Goal: Information Seeking & Learning: Learn about a topic

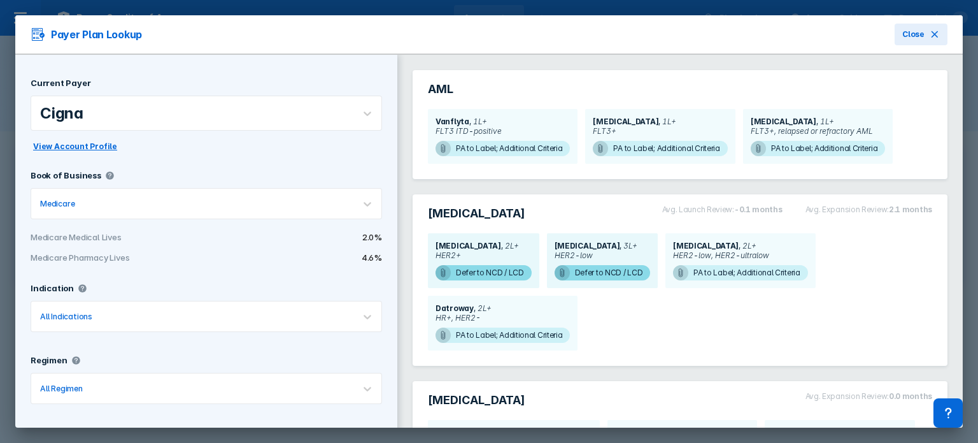
scroll to position [231, 0]
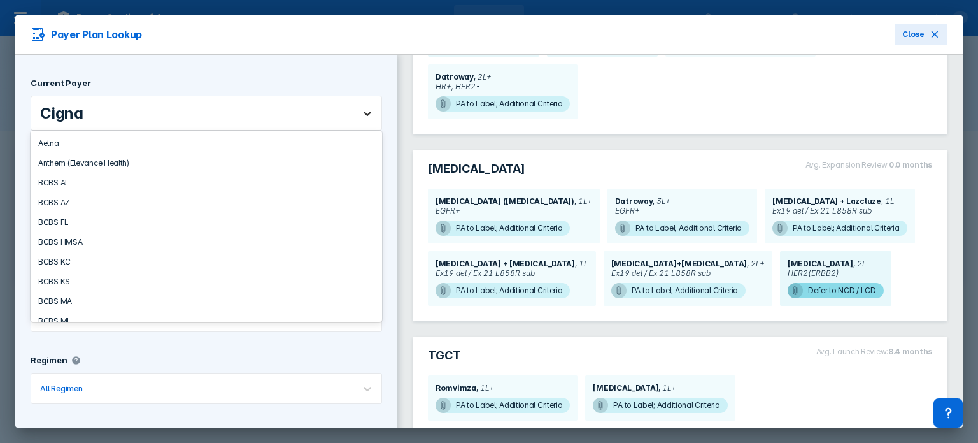
click at [362, 111] on icon at bounding box center [367, 113] width 13 height 13
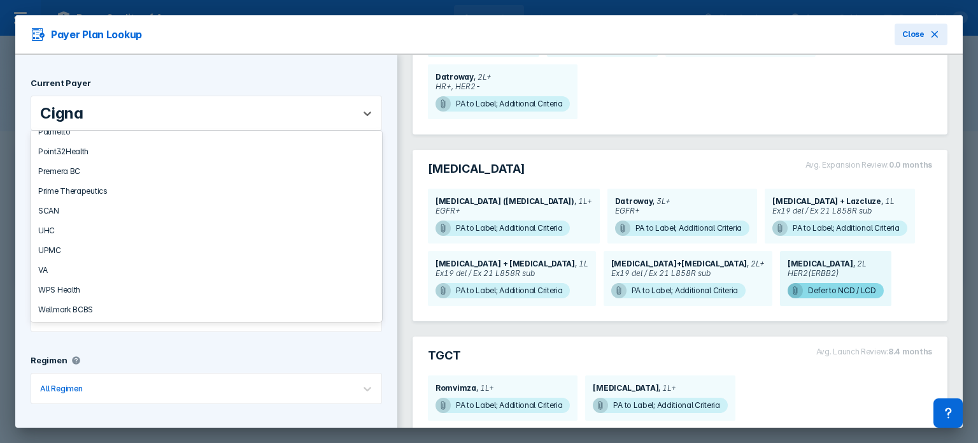
scroll to position [1032, 0]
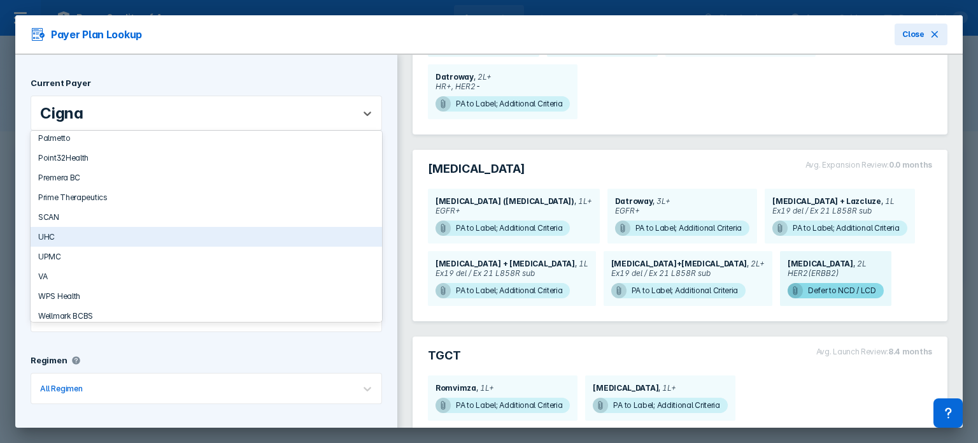
click at [228, 235] on div "UHC" at bounding box center [207, 237] width 352 height 20
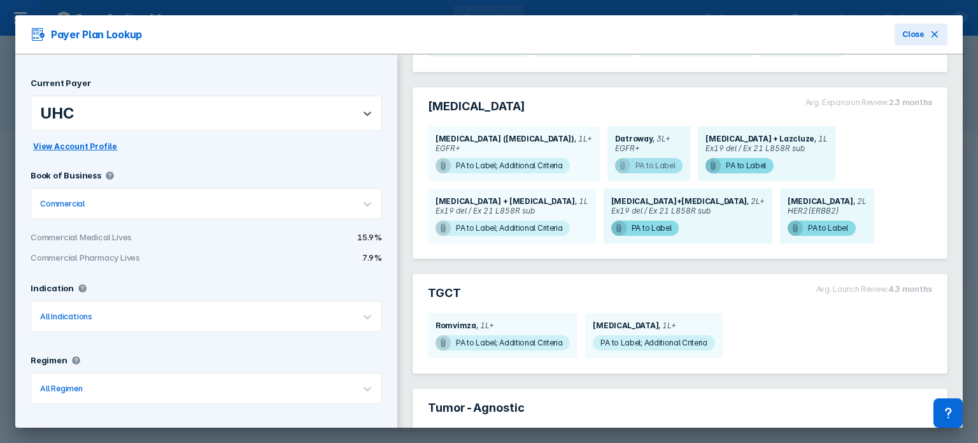
click at [615, 170] on span "PA to Label" at bounding box center [649, 165] width 68 height 15
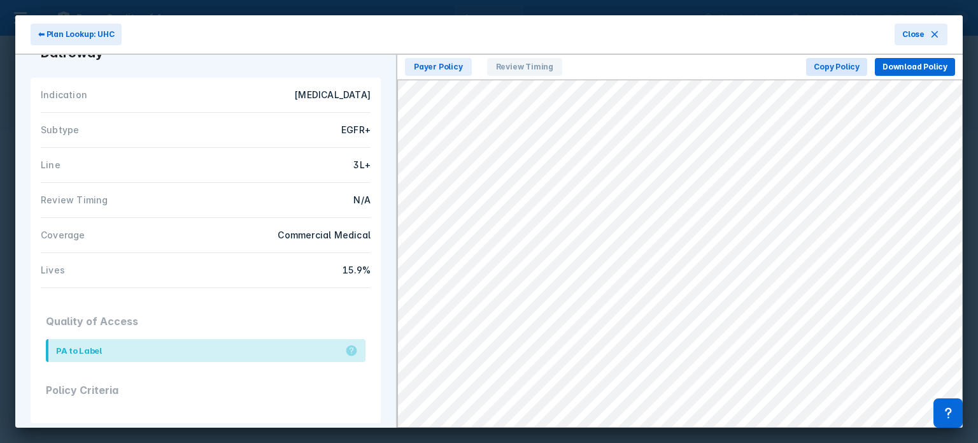
scroll to position [111, 0]
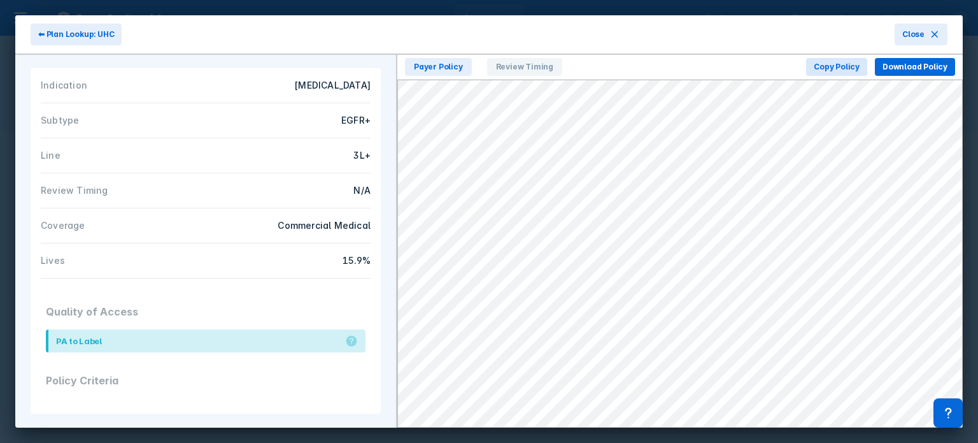
click at [344, 226] on div "Commercial Medical" at bounding box center [291, 225] width 157 height 14
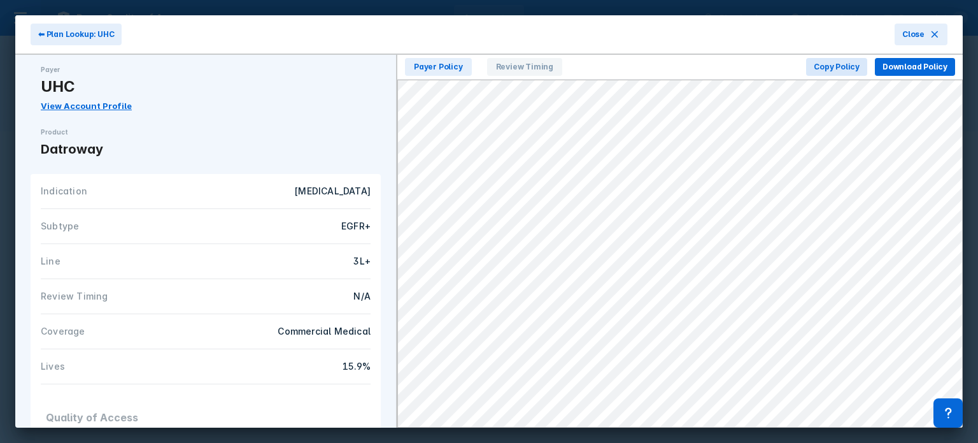
scroll to position [0, 0]
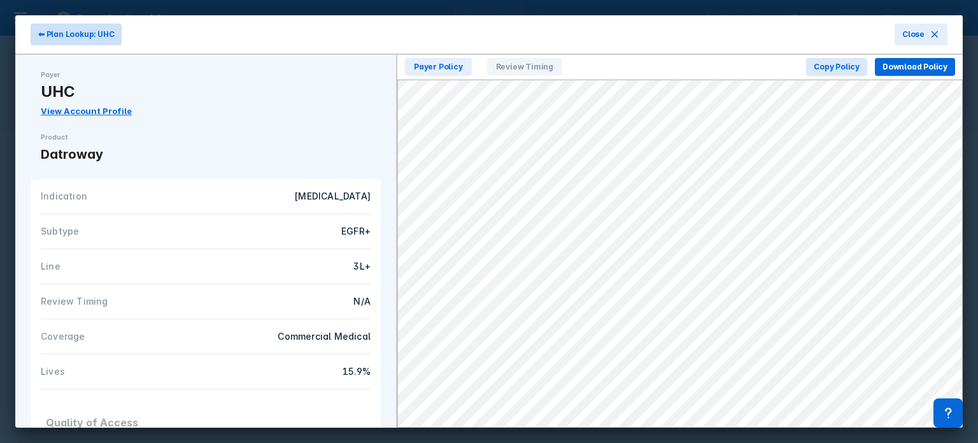
click at [90, 26] on button "⬅ Plan Lookup: UHC" at bounding box center [76, 35] width 91 height 22
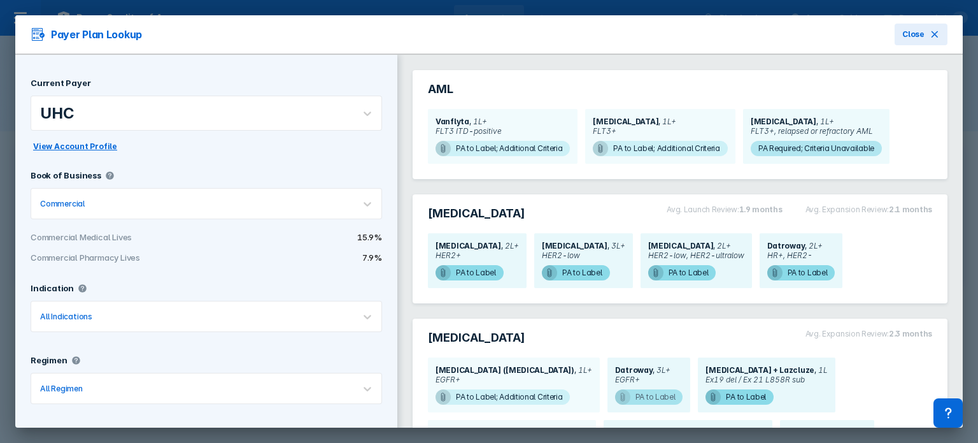
click at [634, 394] on span "PA to Label" at bounding box center [649, 396] width 68 height 15
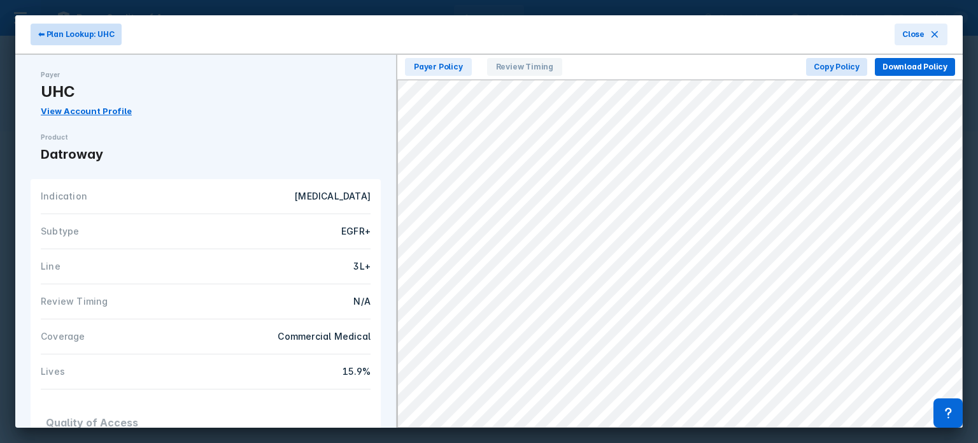
click at [114, 38] on button "⬅ Plan Lookup: UHC" at bounding box center [76, 35] width 91 height 22
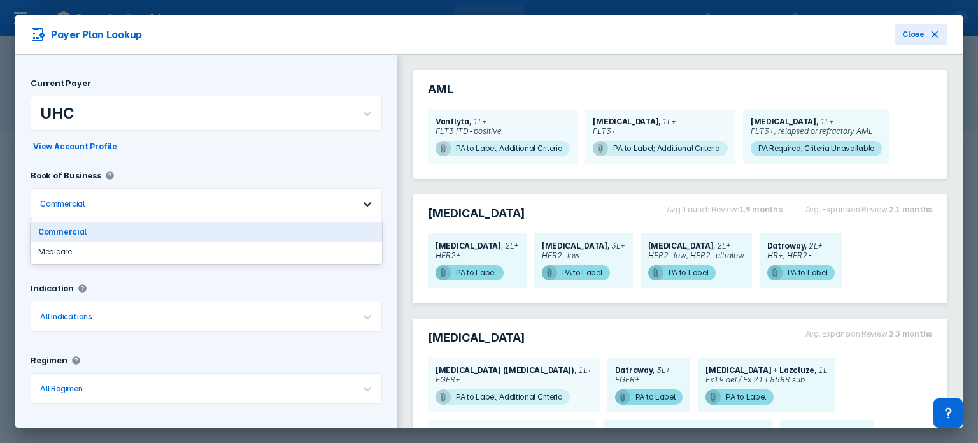
click at [357, 211] on div at bounding box center [368, 204] width 28 height 28
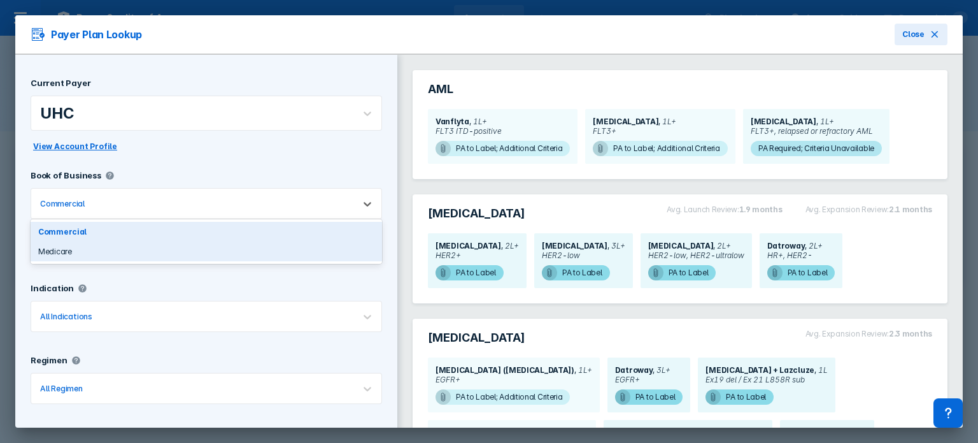
click at [347, 243] on div "Medicare" at bounding box center [207, 251] width 352 height 20
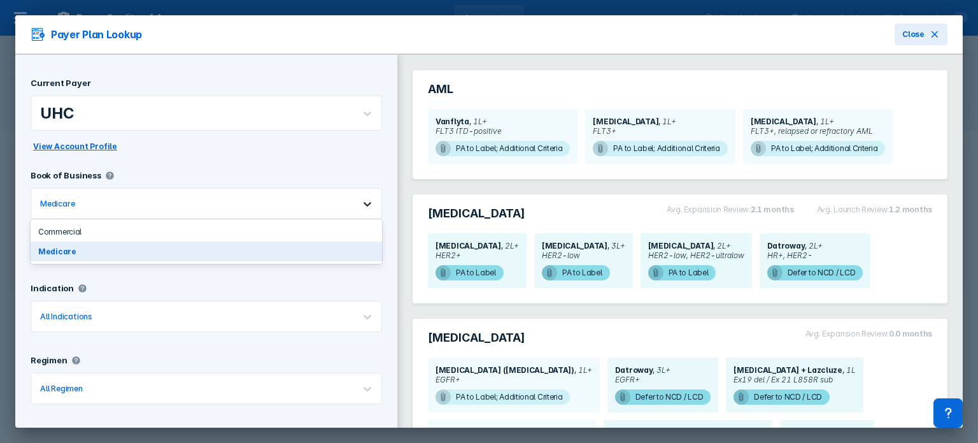
click at [364, 203] on icon at bounding box center [368, 204] width 8 height 4
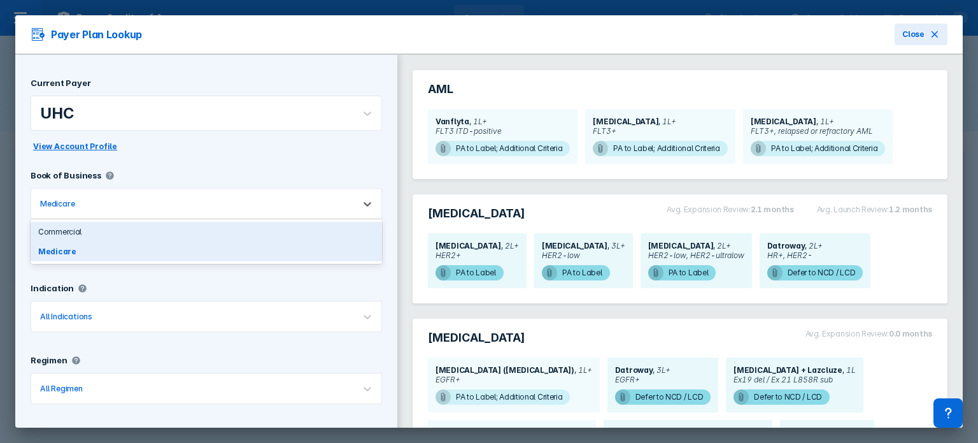
click at [354, 234] on div "Commercial" at bounding box center [207, 232] width 352 height 20
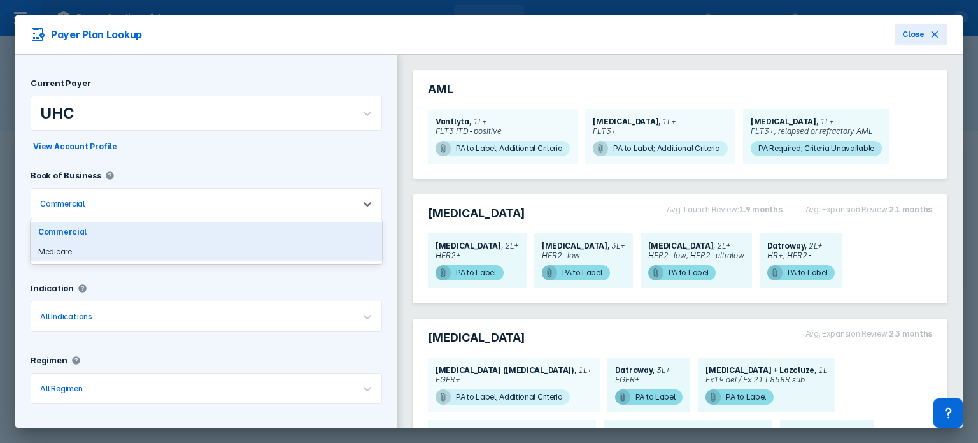
click at [346, 247] on div "Medicare" at bounding box center [207, 251] width 352 height 20
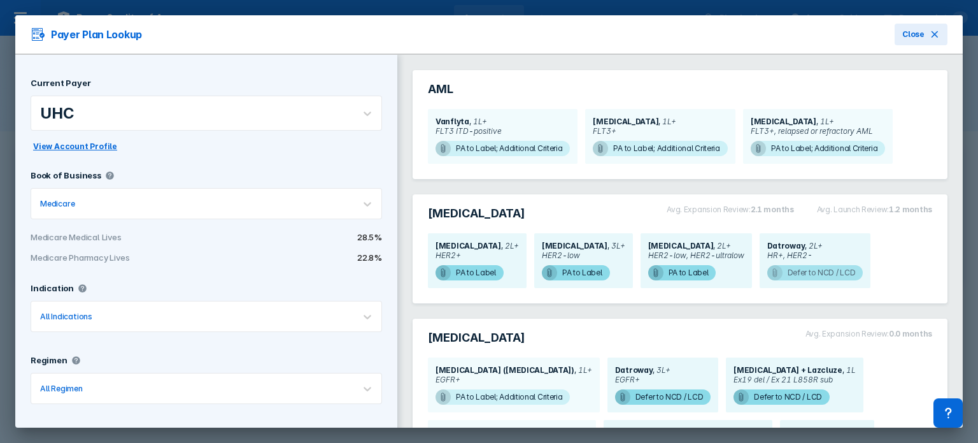
click at [768, 274] on span "Defer to NCD / LCD" at bounding box center [816, 272] width 96 height 15
